Goal: Information Seeking & Learning: Compare options

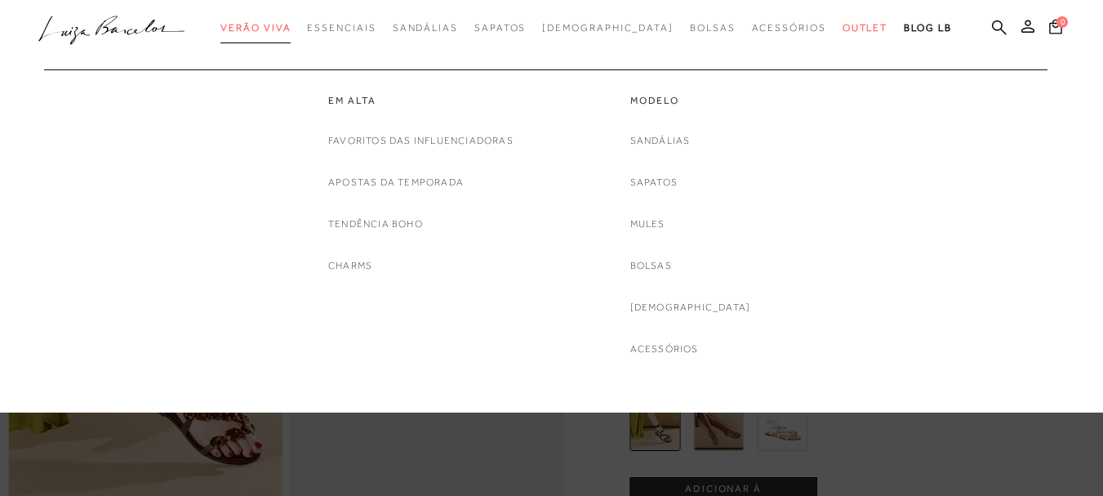
click at [291, 30] on span "Verão Viva" at bounding box center [255, 27] width 70 height 11
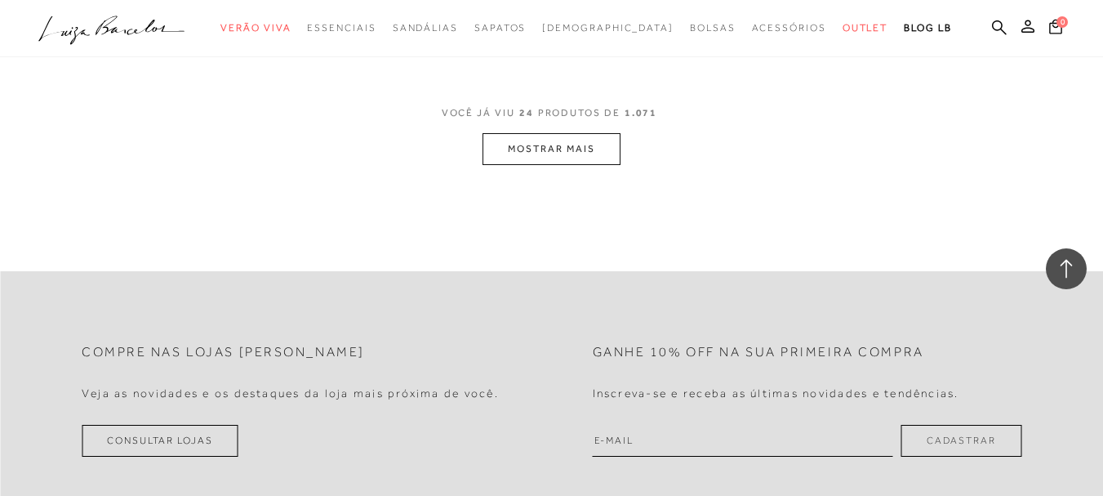
scroll to position [3184, 0]
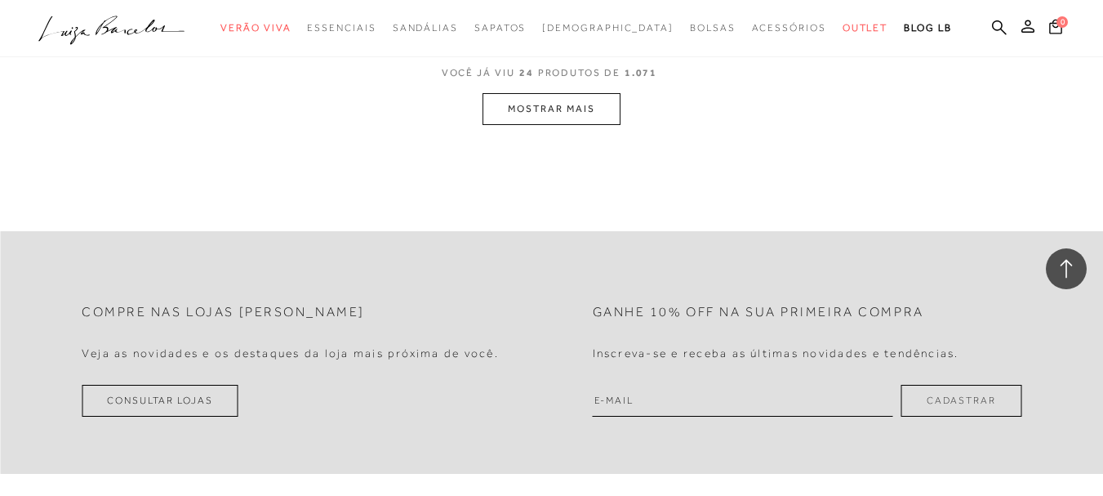
click at [540, 109] on button "MOSTRAR MAIS" at bounding box center [551, 109] width 137 height 32
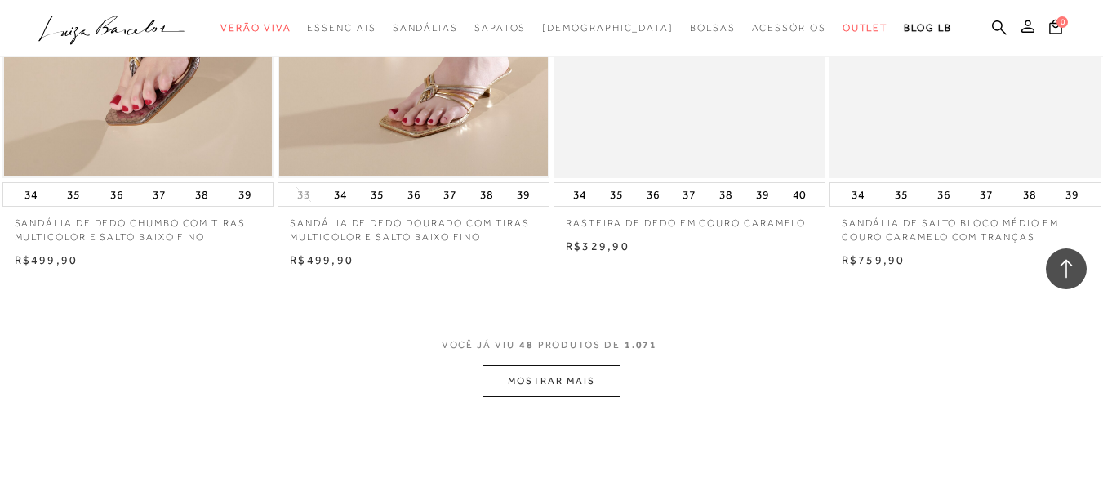
scroll to position [6022, 0]
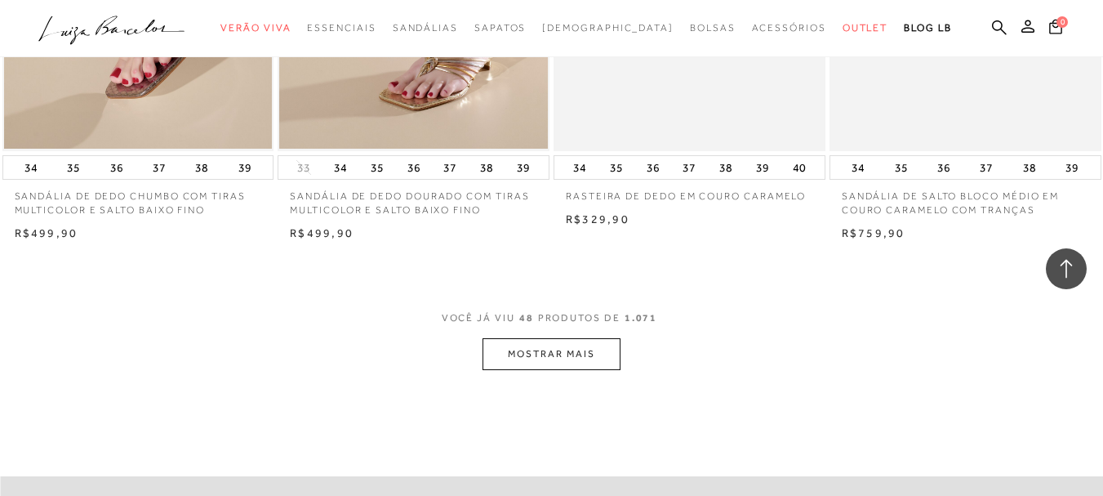
click at [568, 358] on button "MOSTRAR MAIS" at bounding box center [551, 354] width 137 height 32
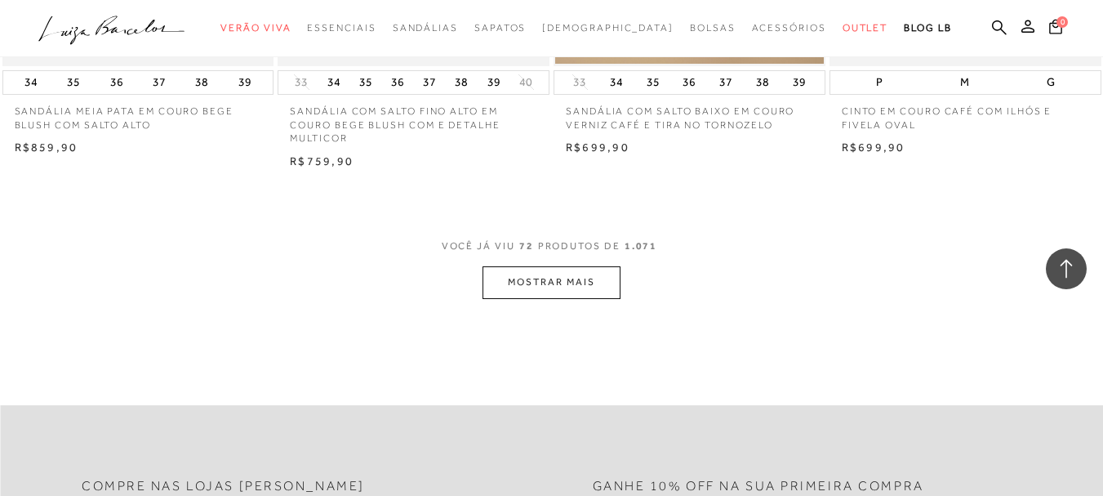
scroll to position [9207, 0]
click at [554, 272] on button "MOSTRAR MAIS" at bounding box center [551, 280] width 137 height 32
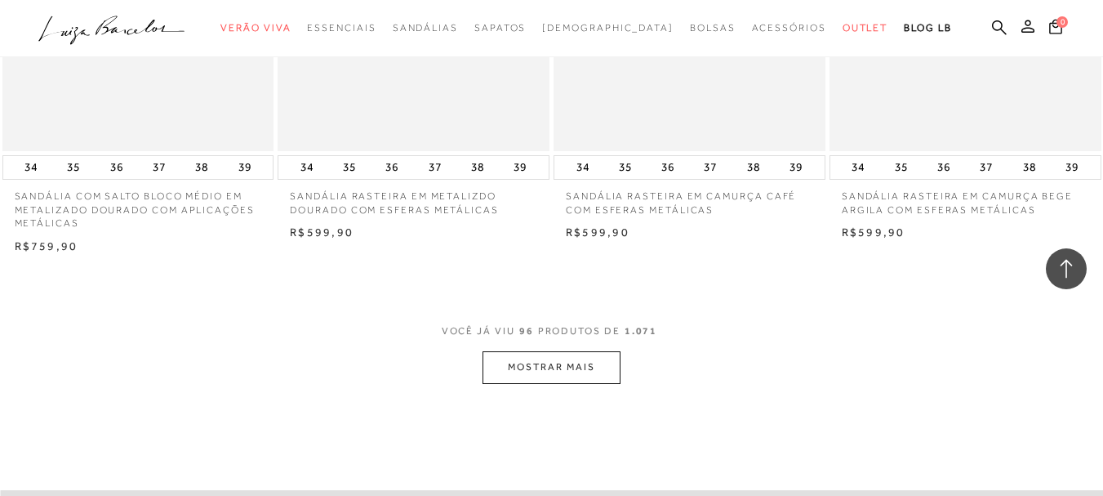
scroll to position [12391, 0]
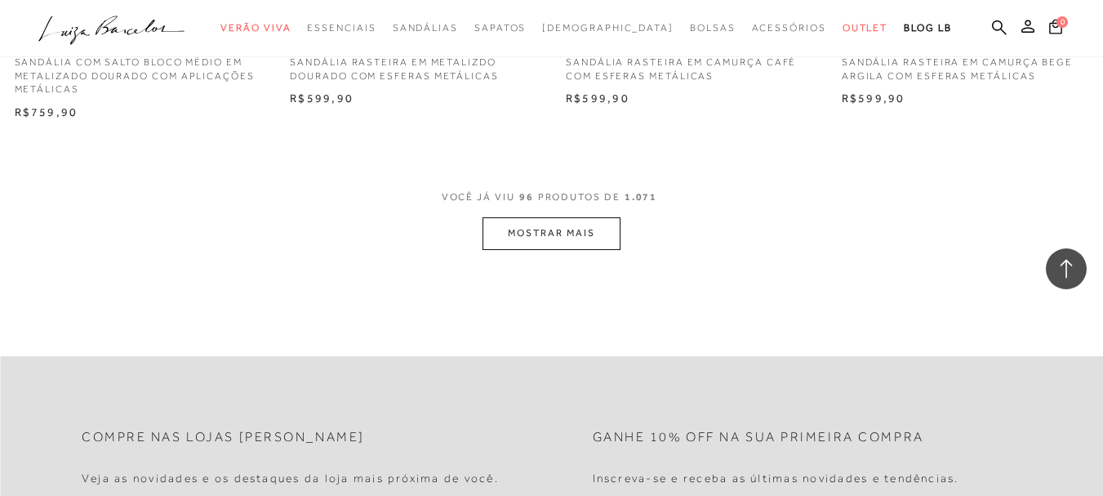
click at [561, 217] on button "MOSTRAR MAIS" at bounding box center [551, 233] width 137 height 32
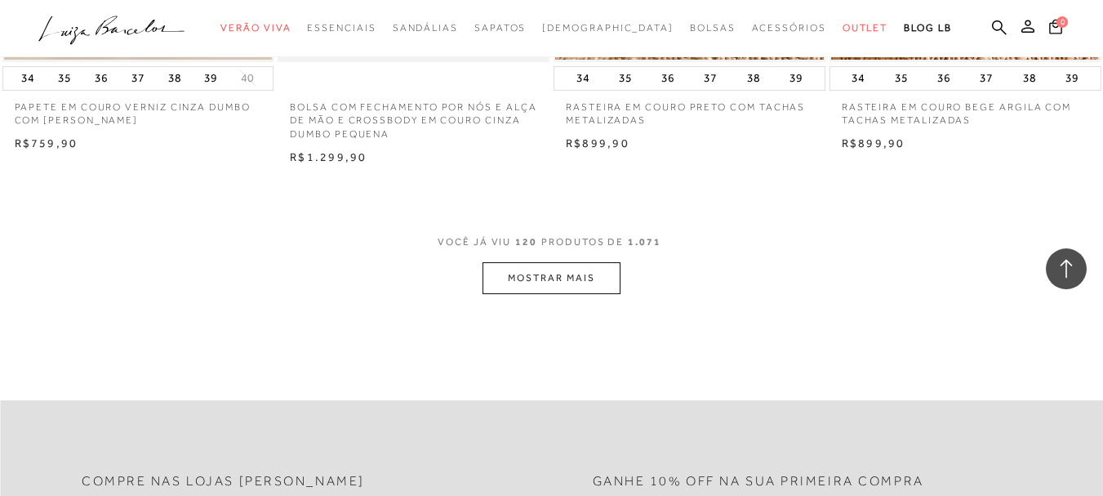
scroll to position [15412, 0]
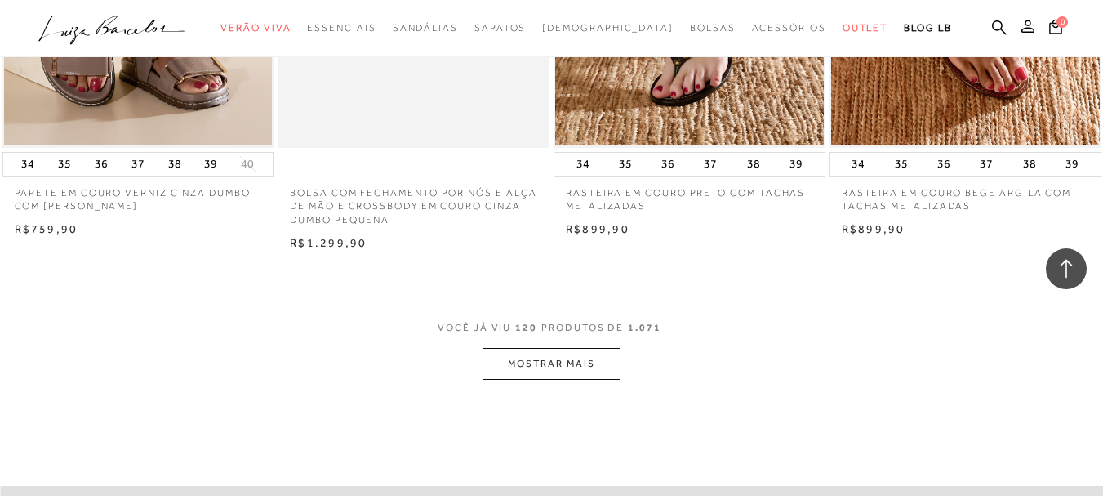
click at [581, 348] on button "MOSTRAR MAIS" at bounding box center [551, 364] width 137 height 32
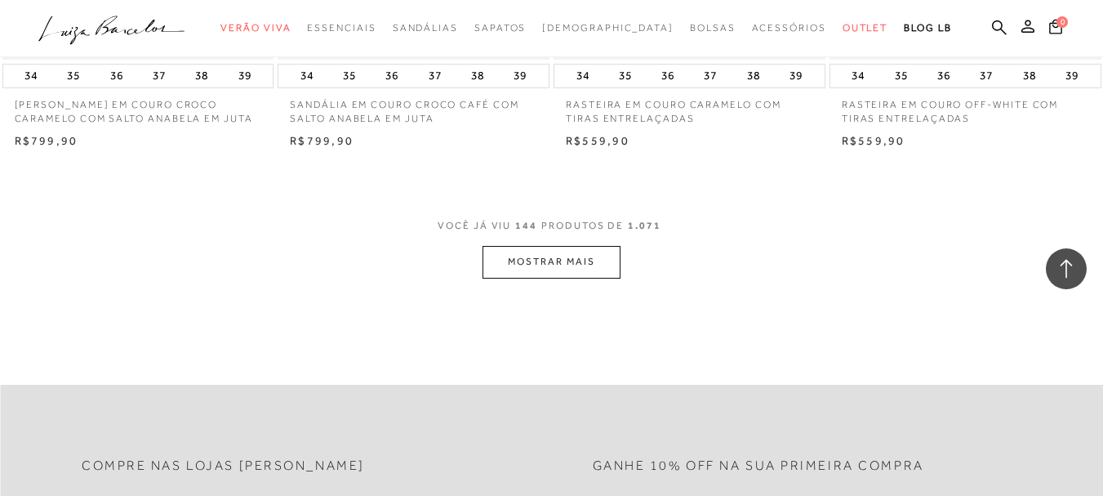
scroll to position [18759, 0]
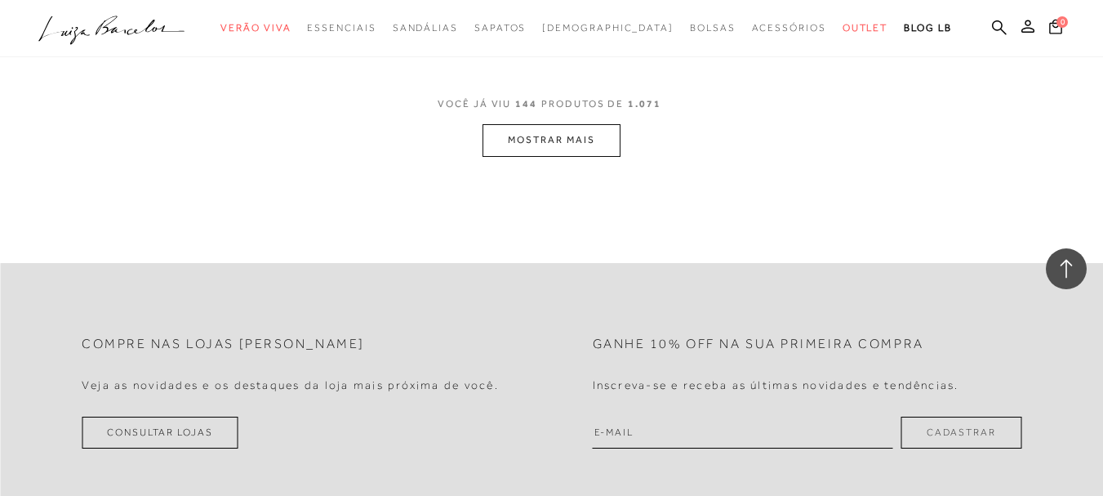
click at [576, 124] on button "MOSTRAR MAIS" at bounding box center [551, 140] width 137 height 32
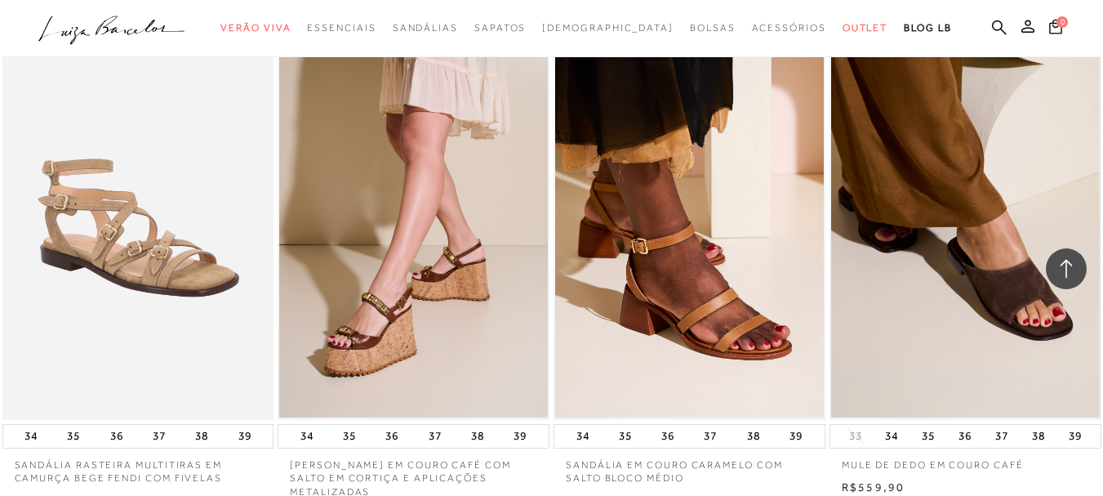
scroll to position [20332, 0]
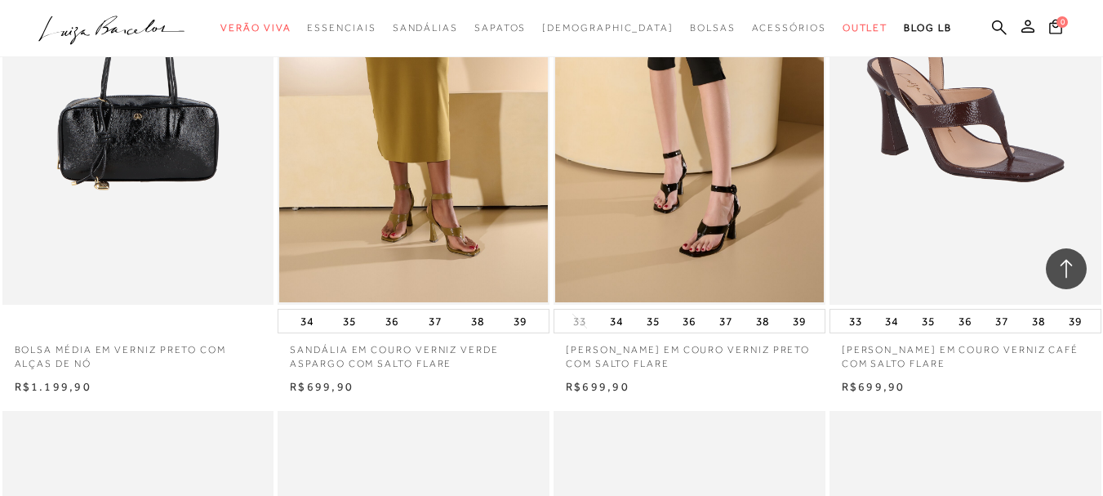
click at [1067, 269] on icon at bounding box center [1066, 268] width 21 height 21
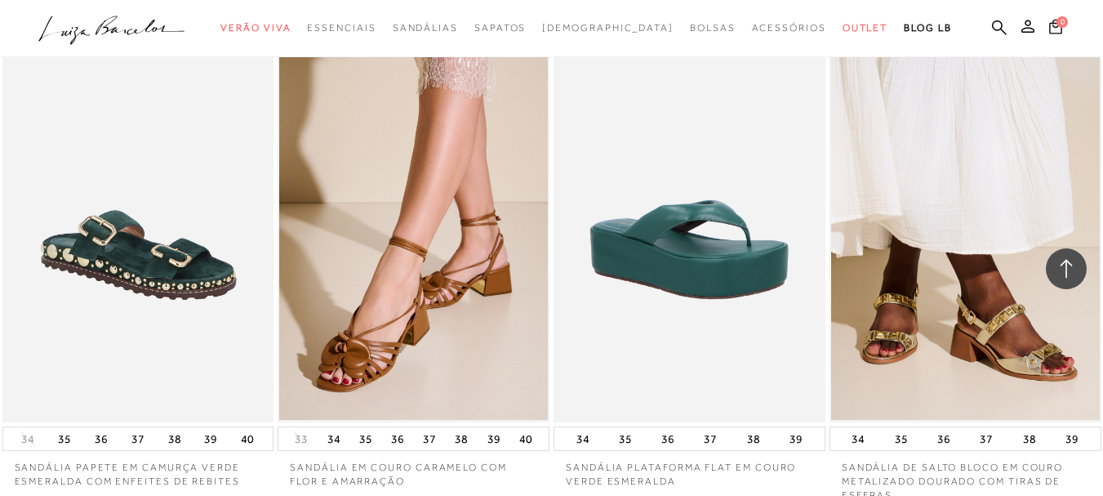
scroll to position [21555, 0]
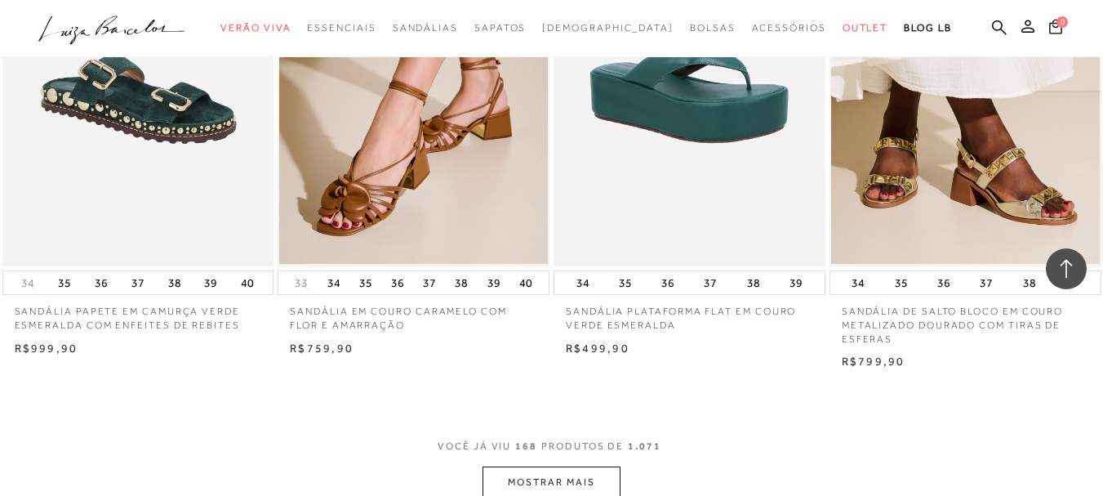
click at [562, 466] on button "MOSTRAR MAIS" at bounding box center [551, 482] width 137 height 32
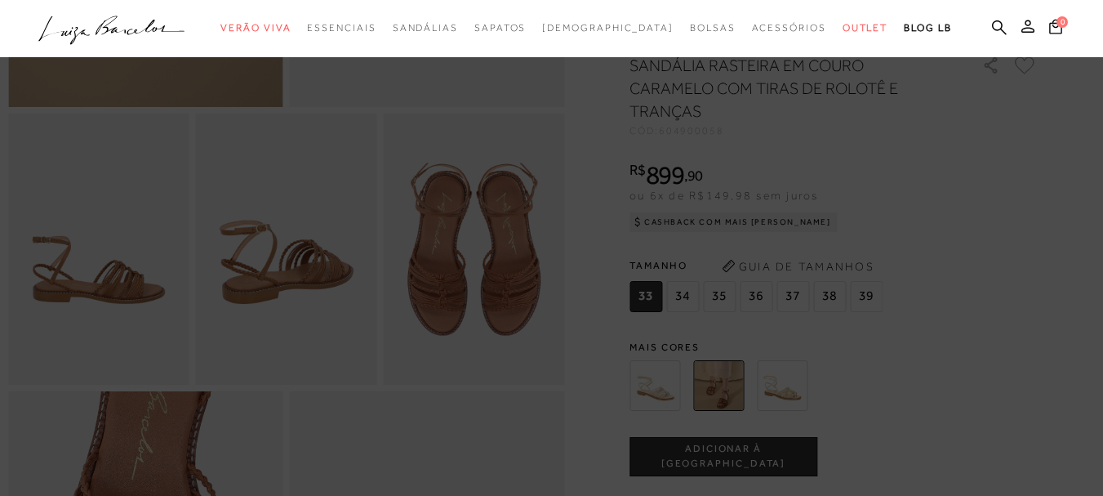
scroll to position [408, 0]
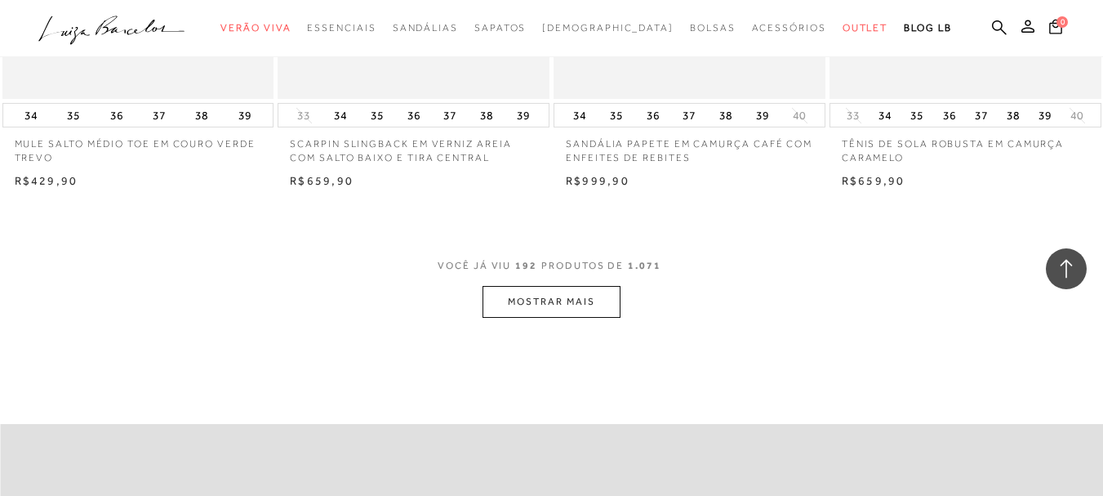
scroll to position [24821, 0]
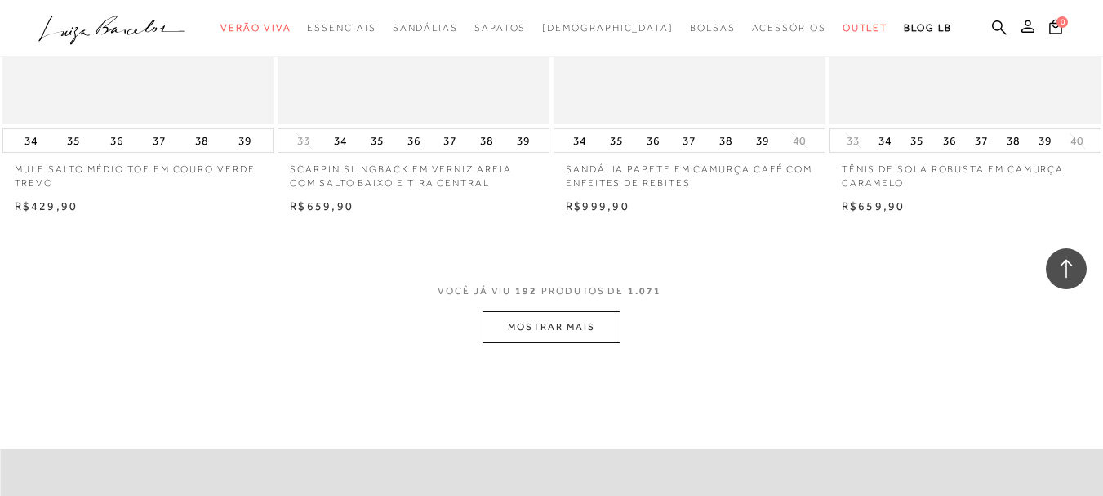
click at [562, 311] on button "MOSTRAR MAIS" at bounding box center [551, 327] width 137 height 32
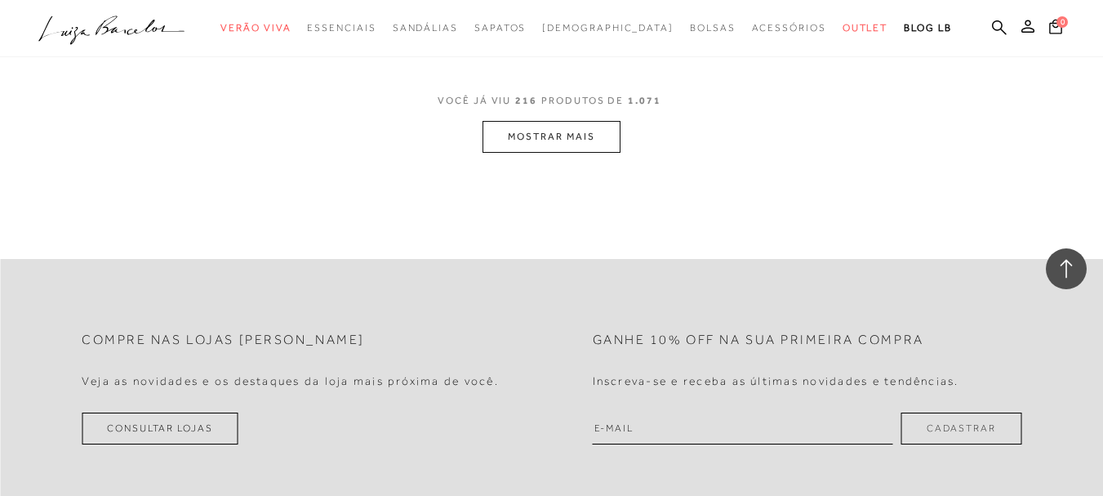
scroll to position [27924, 0]
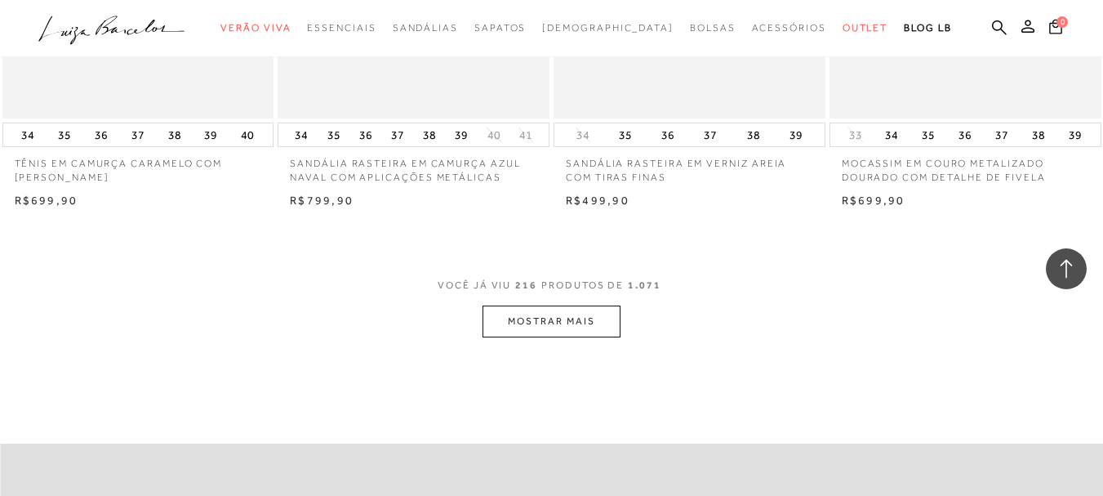
click at [563, 305] on button "MOSTRAR MAIS" at bounding box center [551, 321] width 137 height 32
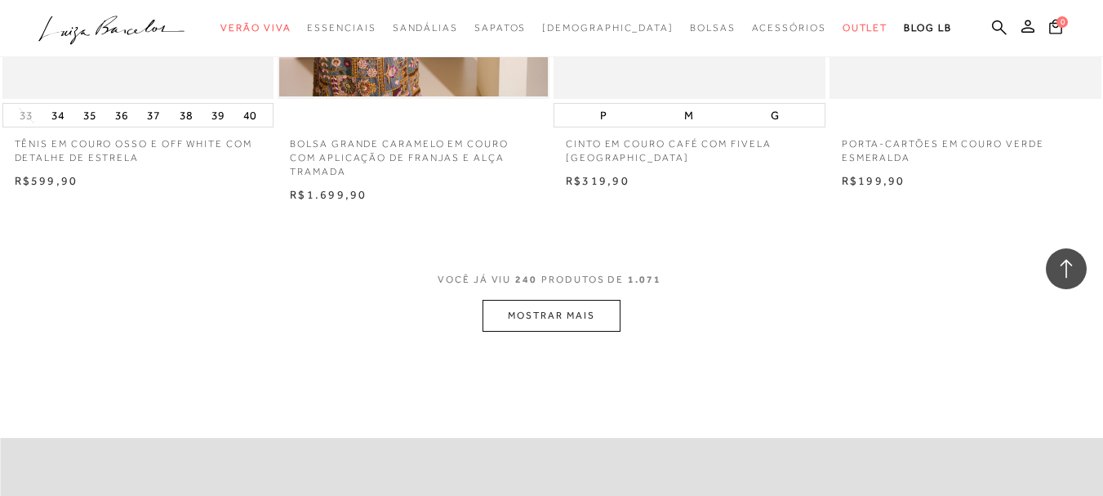
scroll to position [31189, 0]
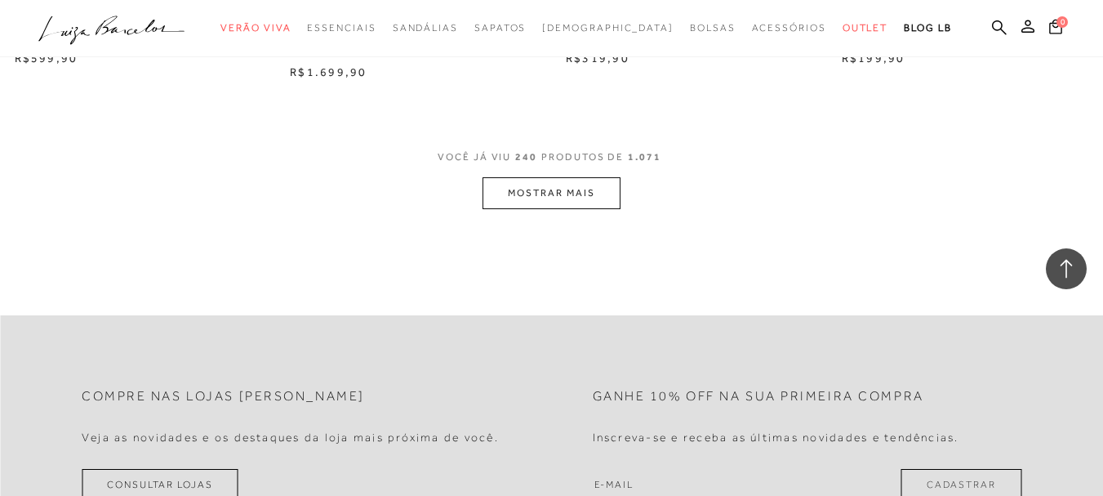
click at [590, 177] on button "MOSTRAR MAIS" at bounding box center [551, 193] width 137 height 32
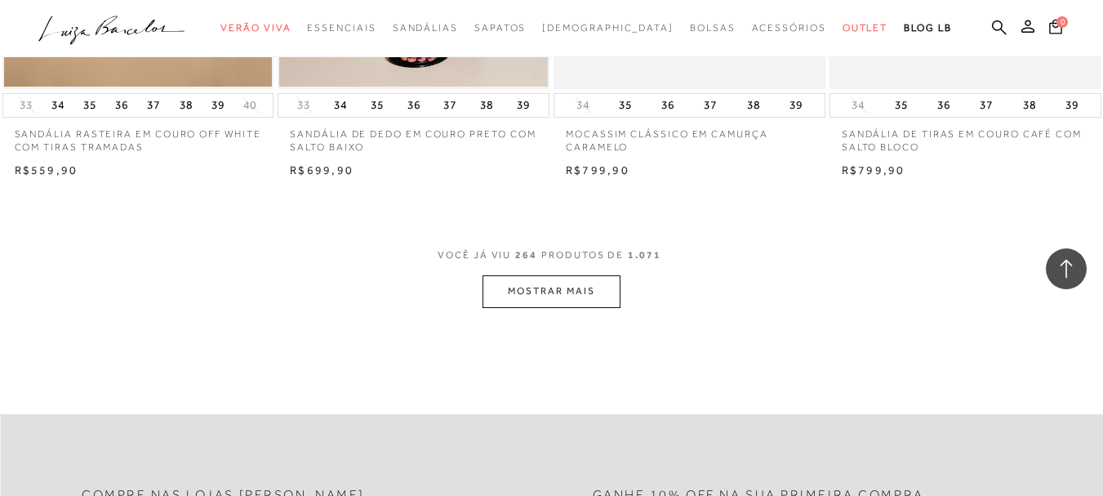
scroll to position [34210, 0]
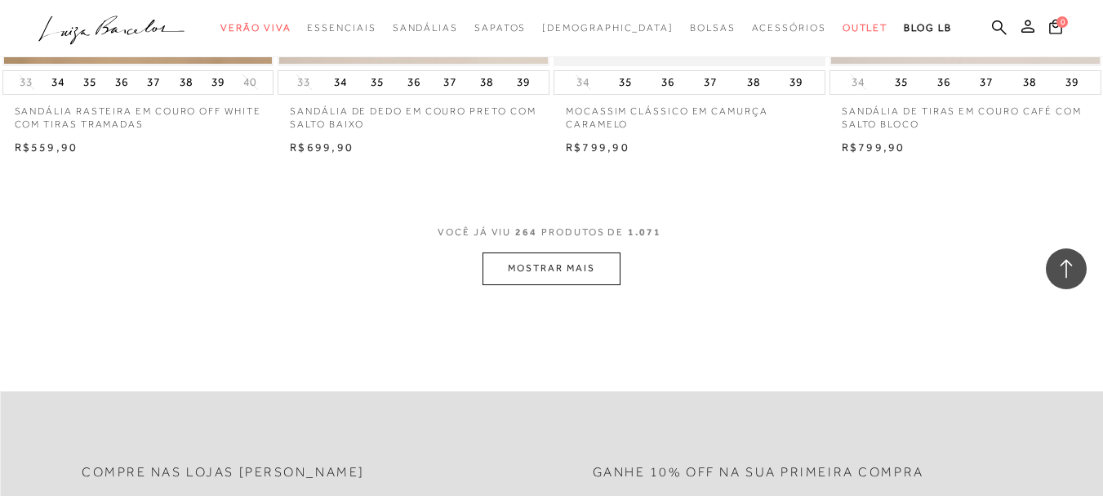
click at [588, 252] on button "MOSTRAR MAIS" at bounding box center [551, 268] width 137 height 32
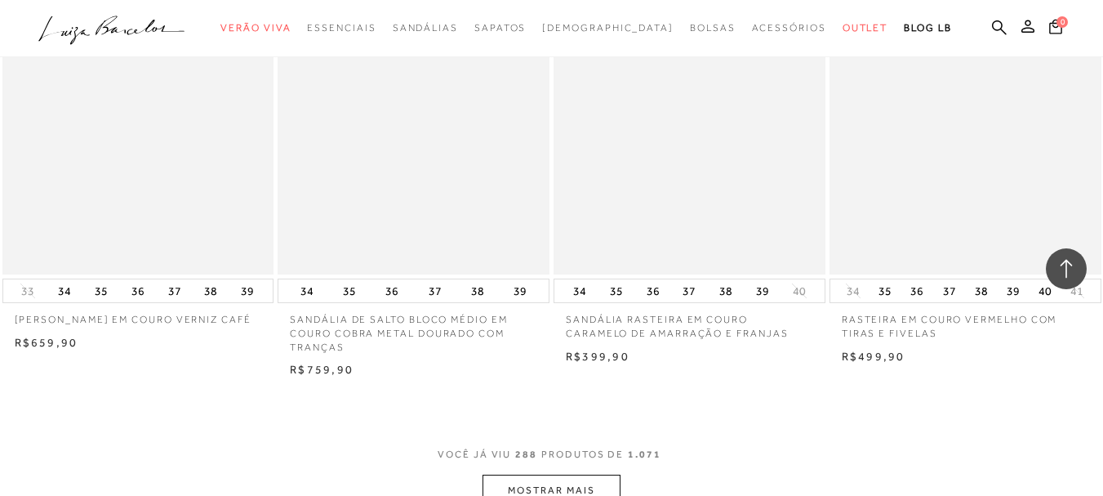
scroll to position [37313, 0]
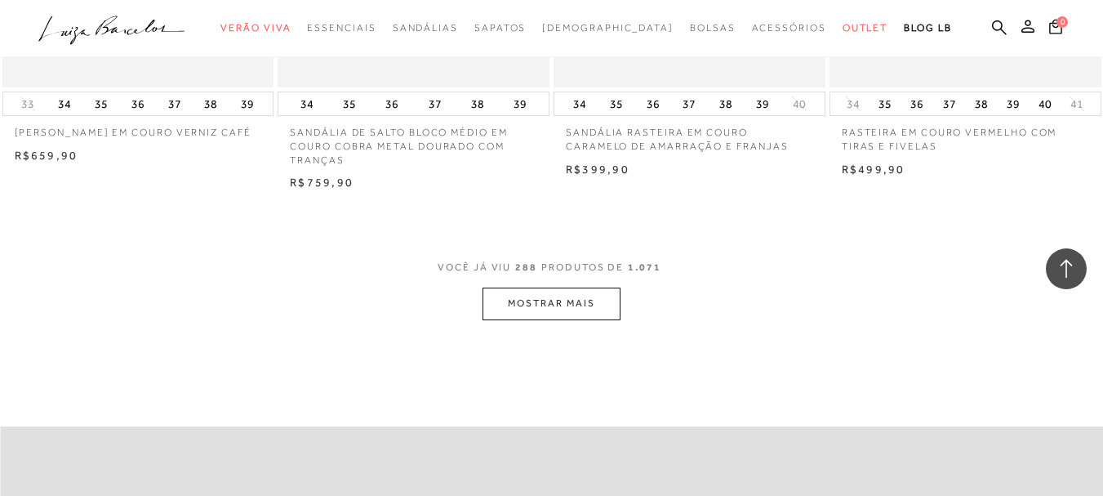
click at [589, 287] on button "MOSTRAR MAIS" at bounding box center [551, 303] width 137 height 32
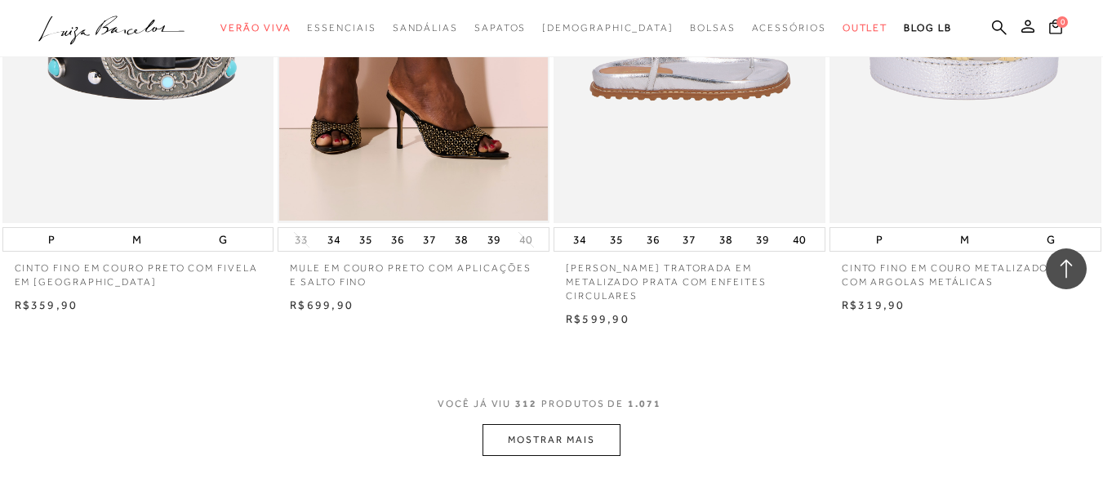
scroll to position [40334, 0]
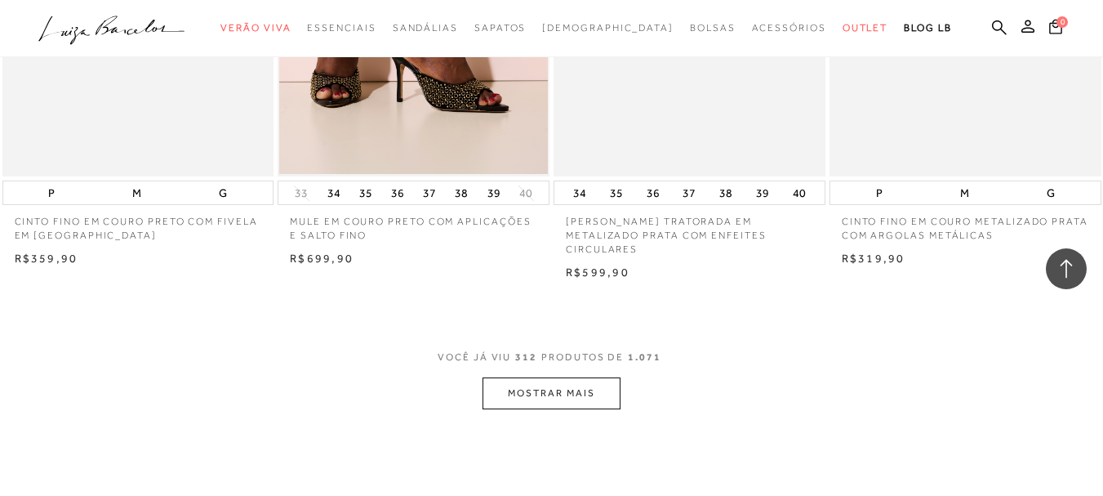
click at [594, 377] on button "MOSTRAR MAIS" at bounding box center [551, 393] width 137 height 32
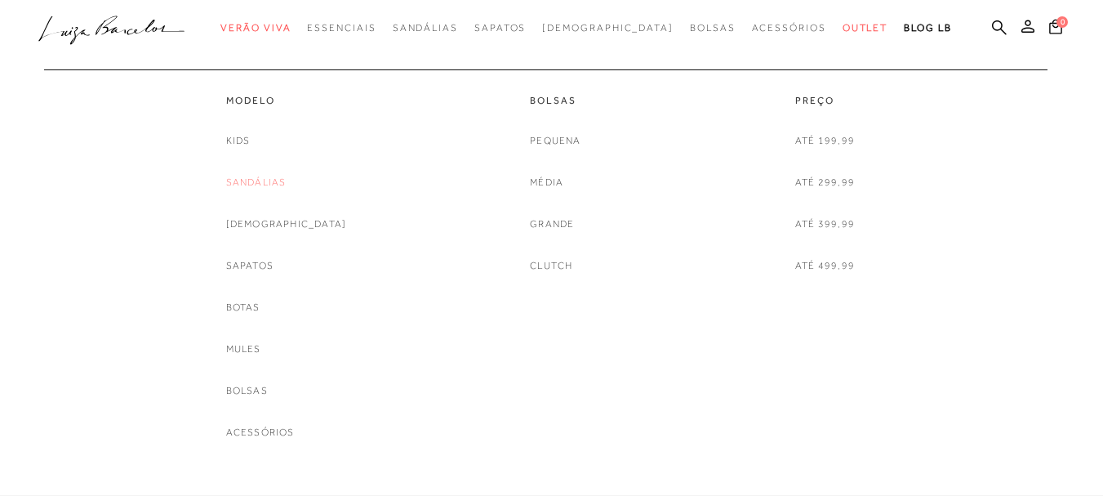
click at [287, 182] on link "Sandálias" at bounding box center [256, 182] width 60 height 17
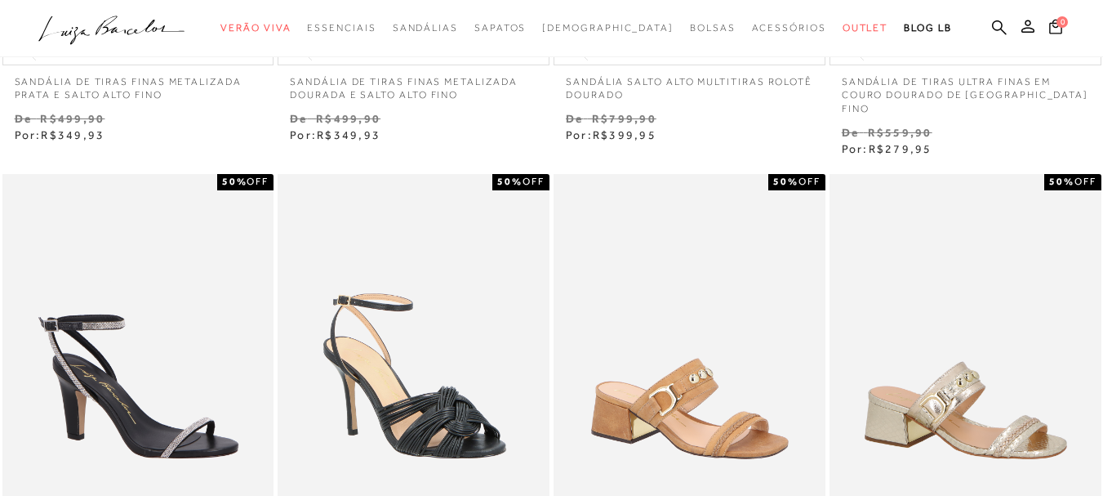
scroll to position [408, 0]
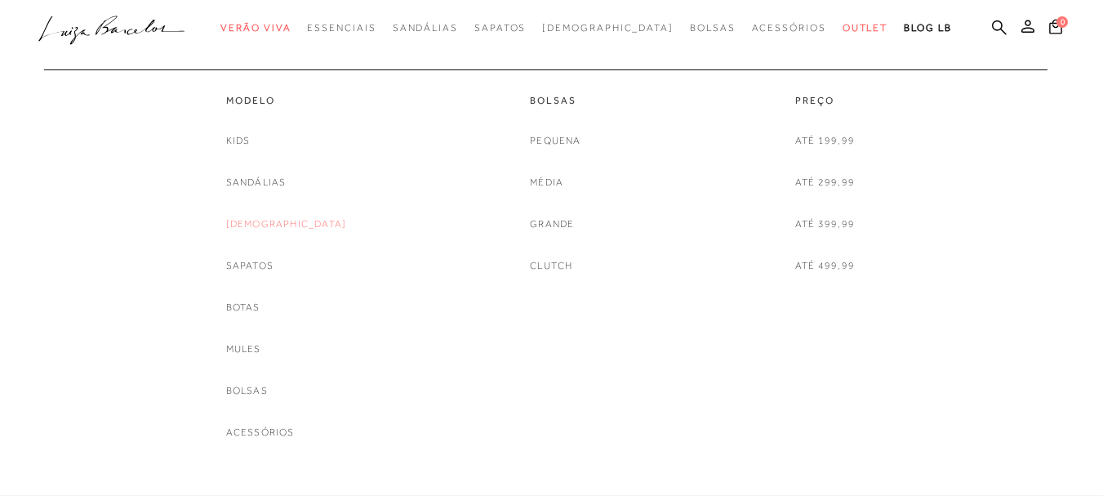
click at [293, 220] on link "[DEMOGRAPHIC_DATA]" at bounding box center [286, 224] width 121 height 17
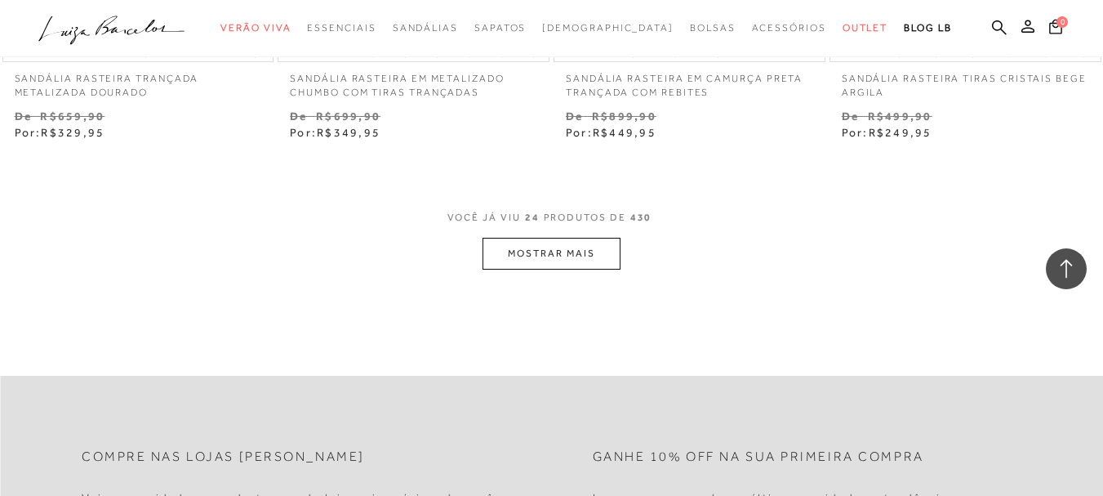
scroll to position [3103, 0]
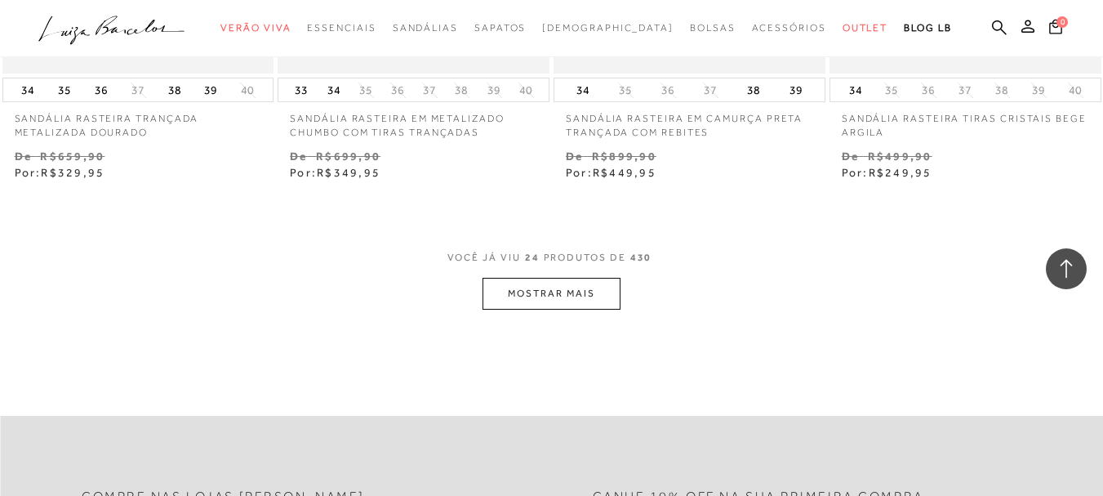
click at [546, 290] on button "MOSTRAR MAIS" at bounding box center [551, 294] width 137 height 32
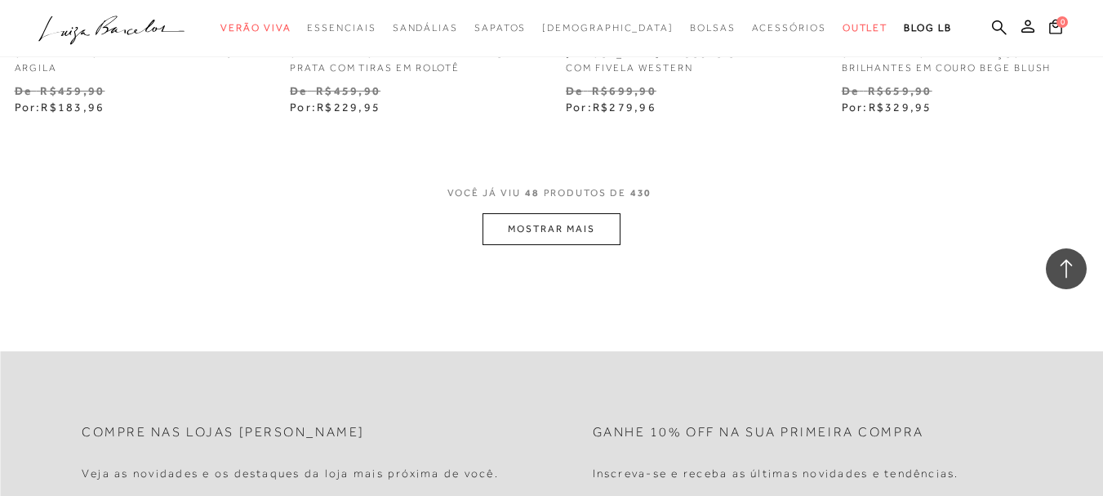
scroll to position [6369, 0]
click at [567, 224] on button "MOSTRAR MAIS" at bounding box center [551, 227] width 137 height 32
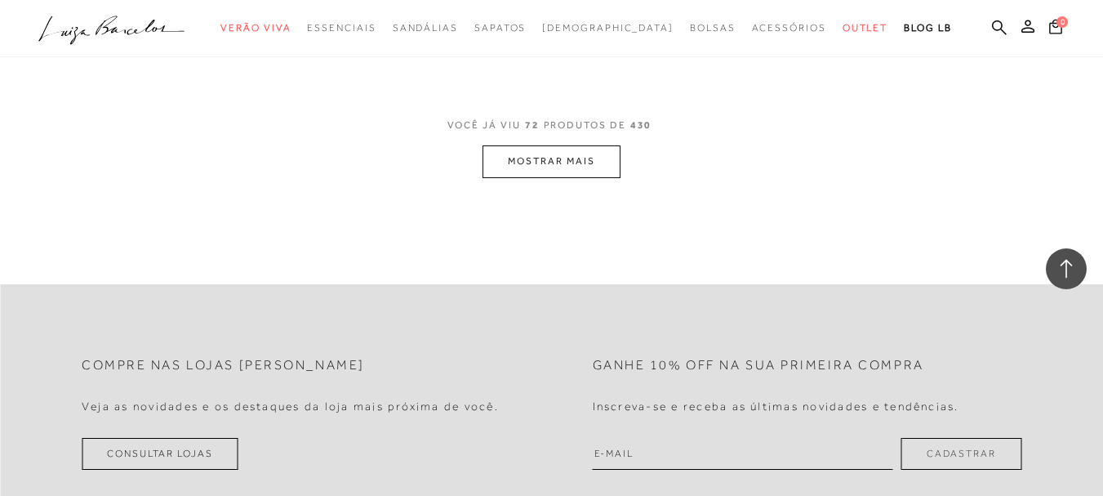
scroll to position [9634, 0]
click at [585, 172] on button "MOSTRAR MAIS" at bounding box center [551, 161] width 137 height 32
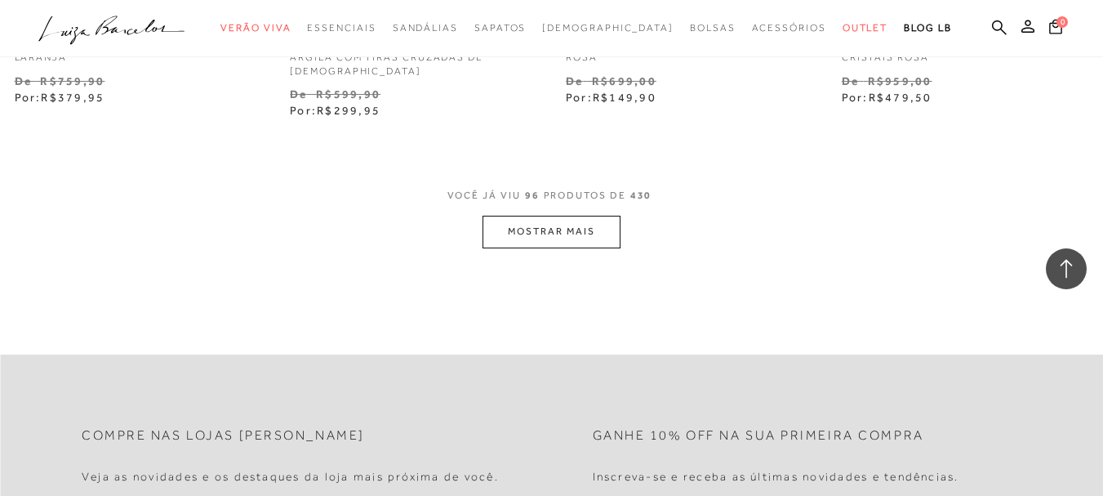
scroll to position [12819, 0]
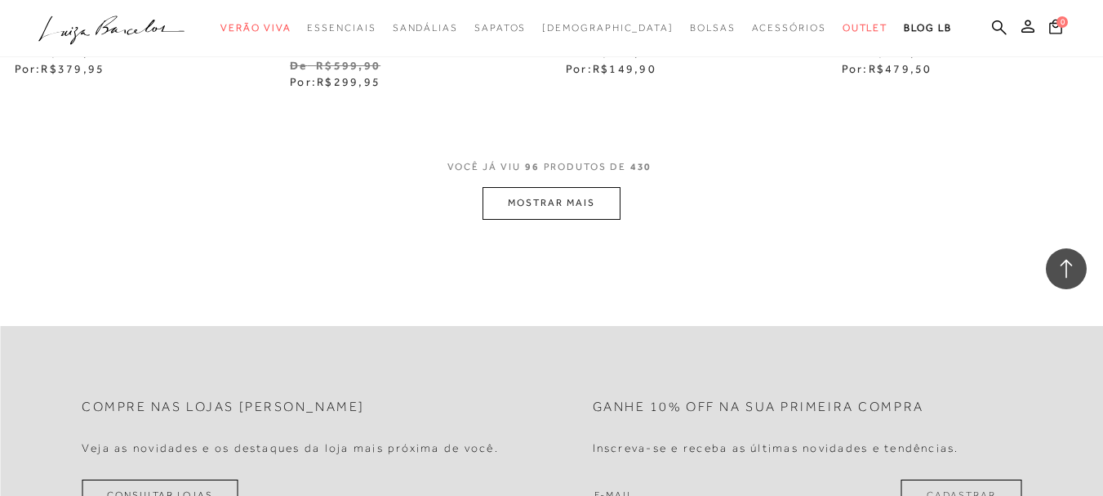
click at [587, 204] on button "MOSTRAR MAIS" at bounding box center [551, 203] width 137 height 32
